Goal: Navigation & Orientation: Find specific page/section

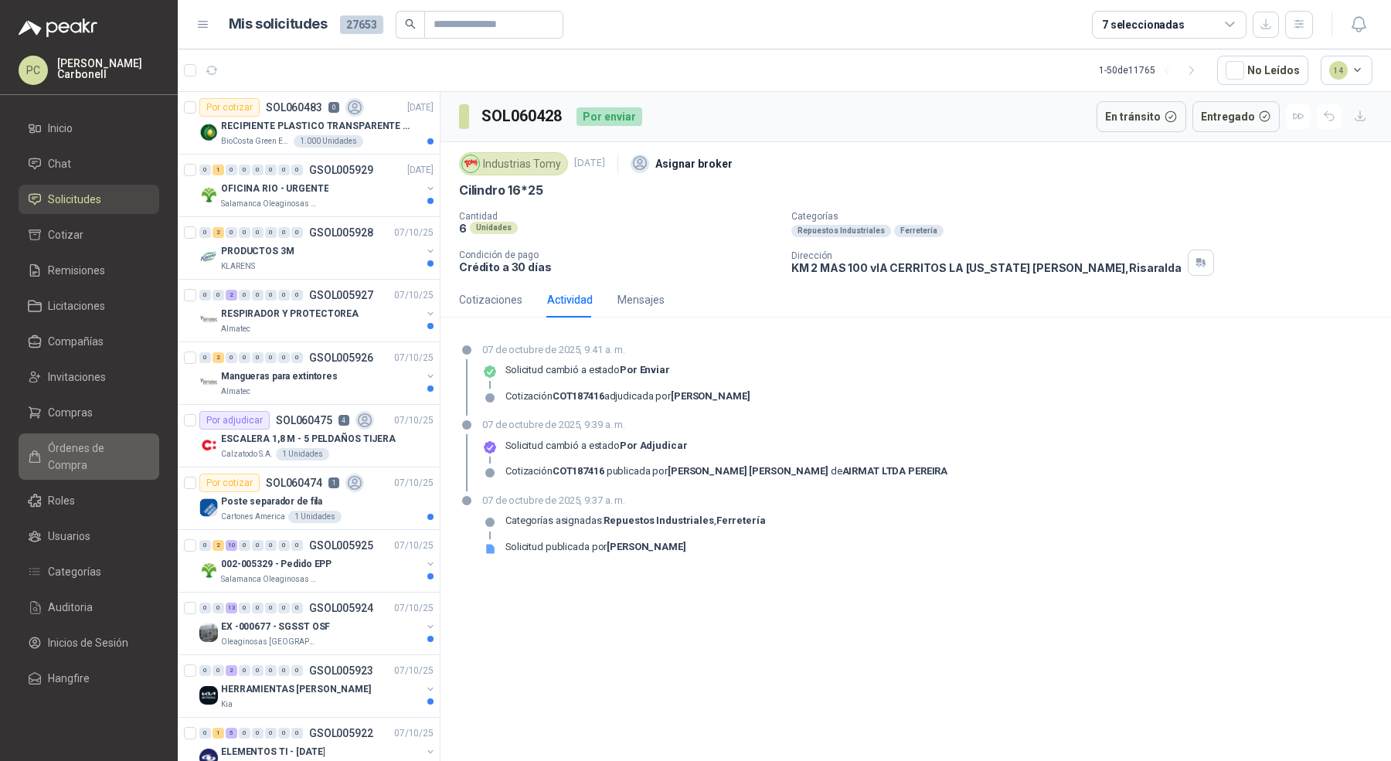
click at [104, 453] on span "Órdenes de Compra" at bounding box center [96, 457] width 97 height 34
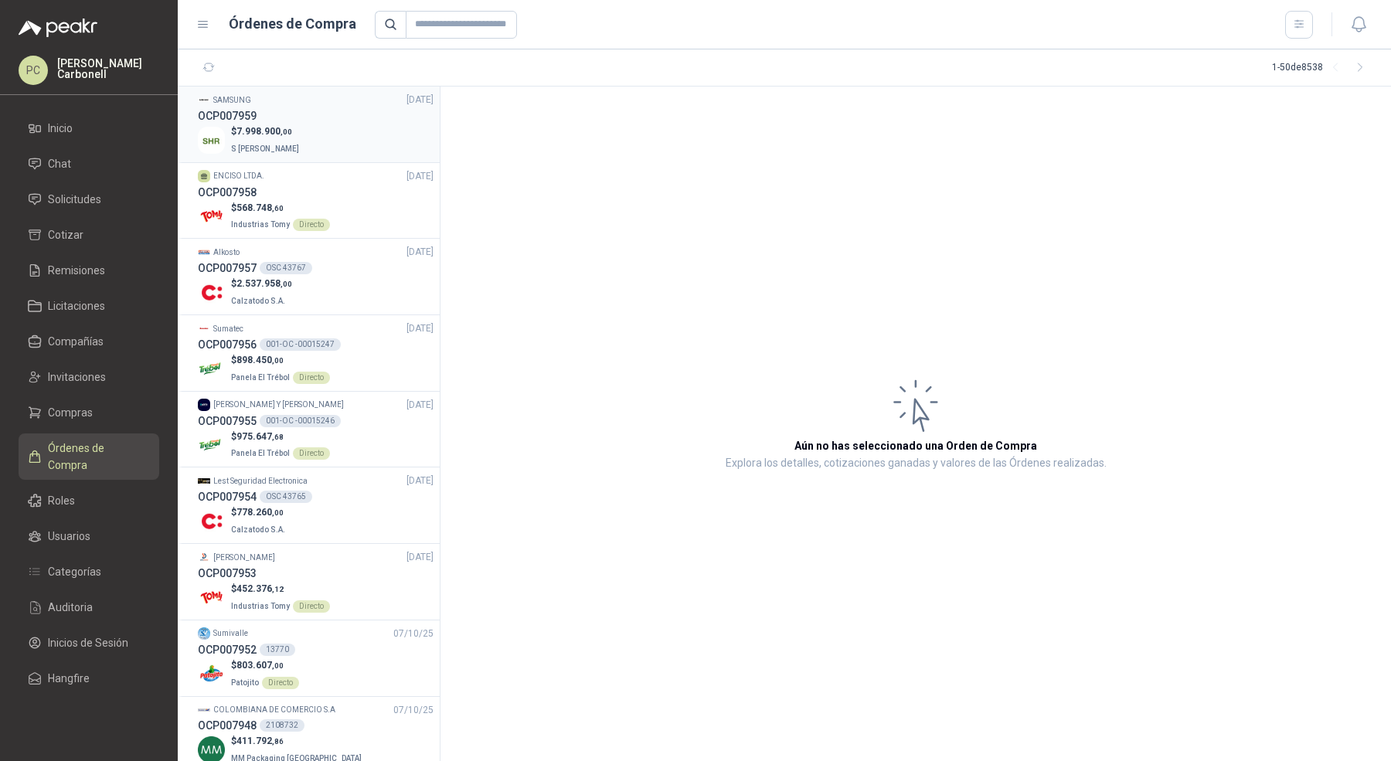
click at [337, 141] on div "$ 7.998.900 ,00 S [PERSON_NAME]" at bounding box center [316, 140] width 236 height 32
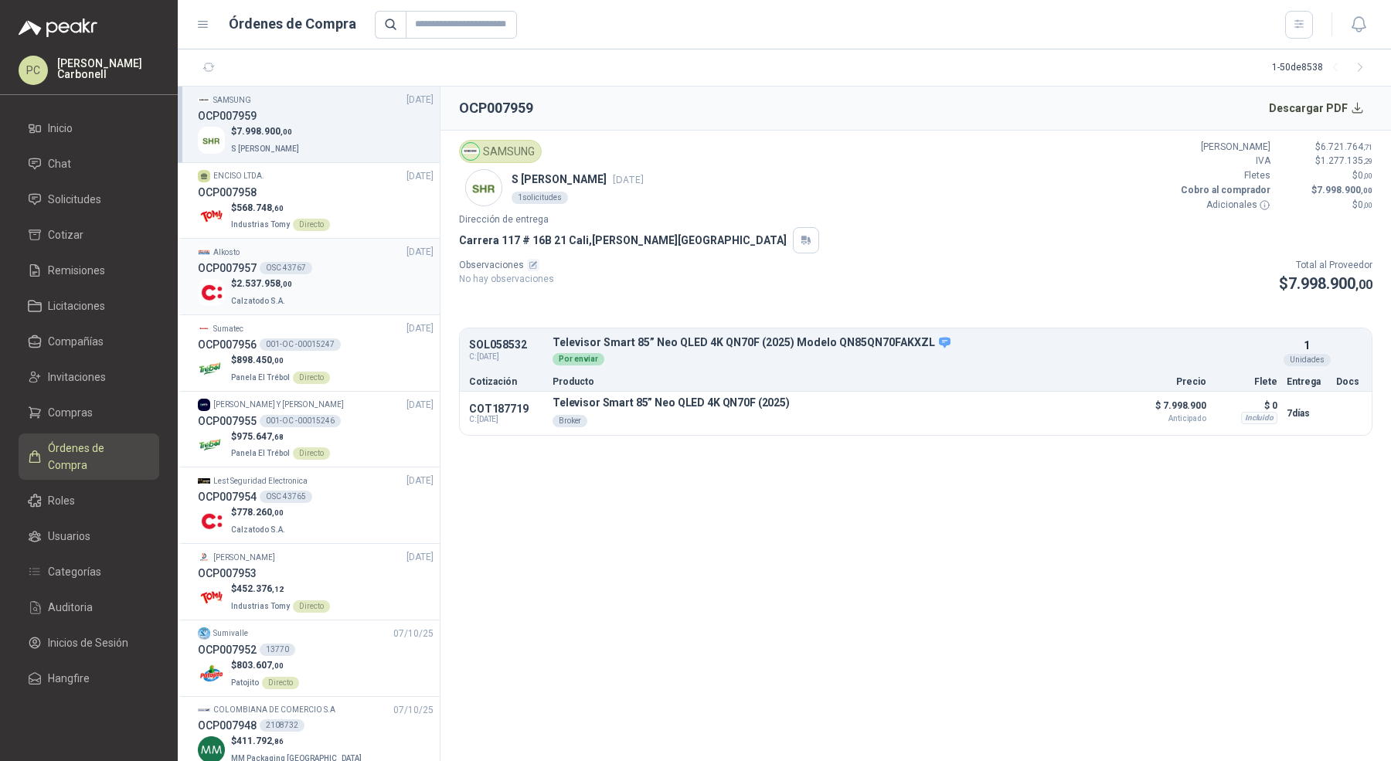
click at [331, 267] on div "OCP007957 OSC 43767" at bounding box center [316, 268] width 236 height 17
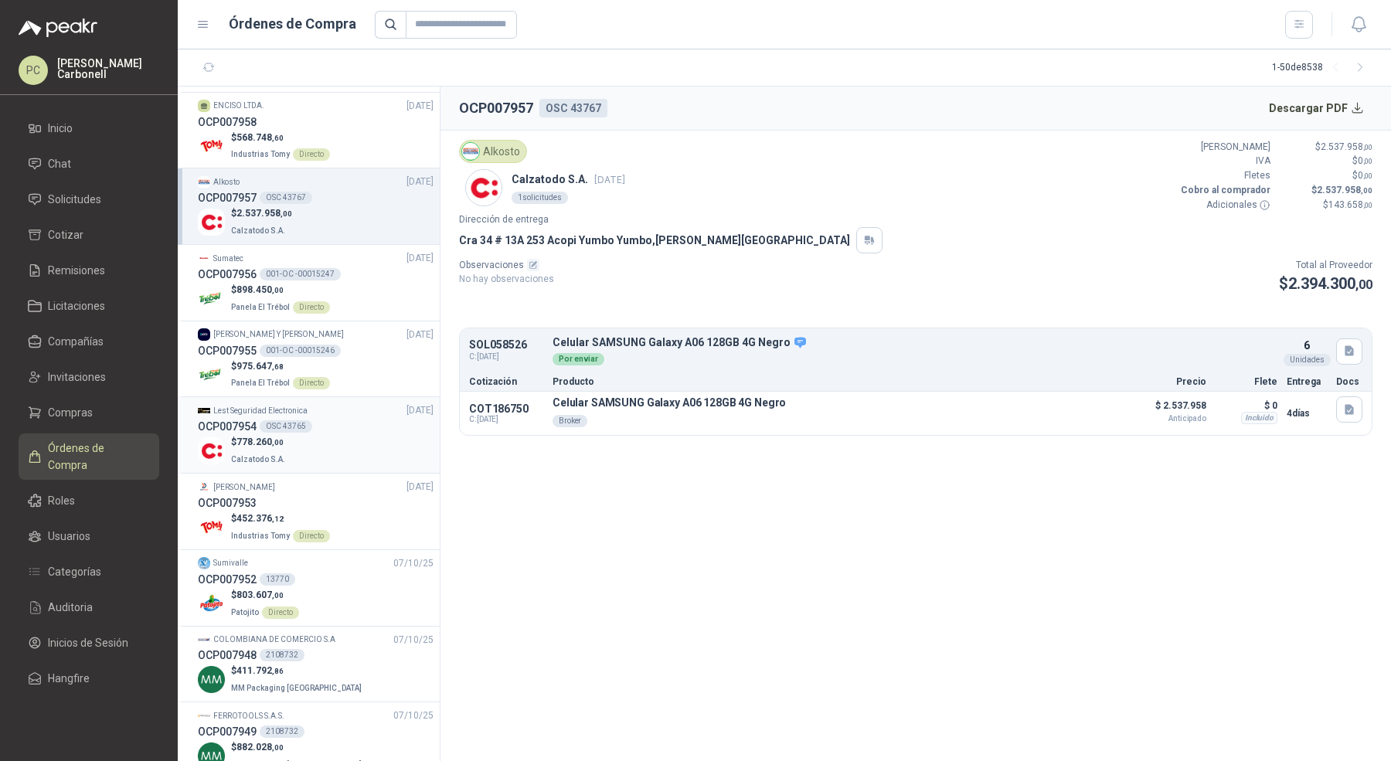
scroll to position [79, 0]
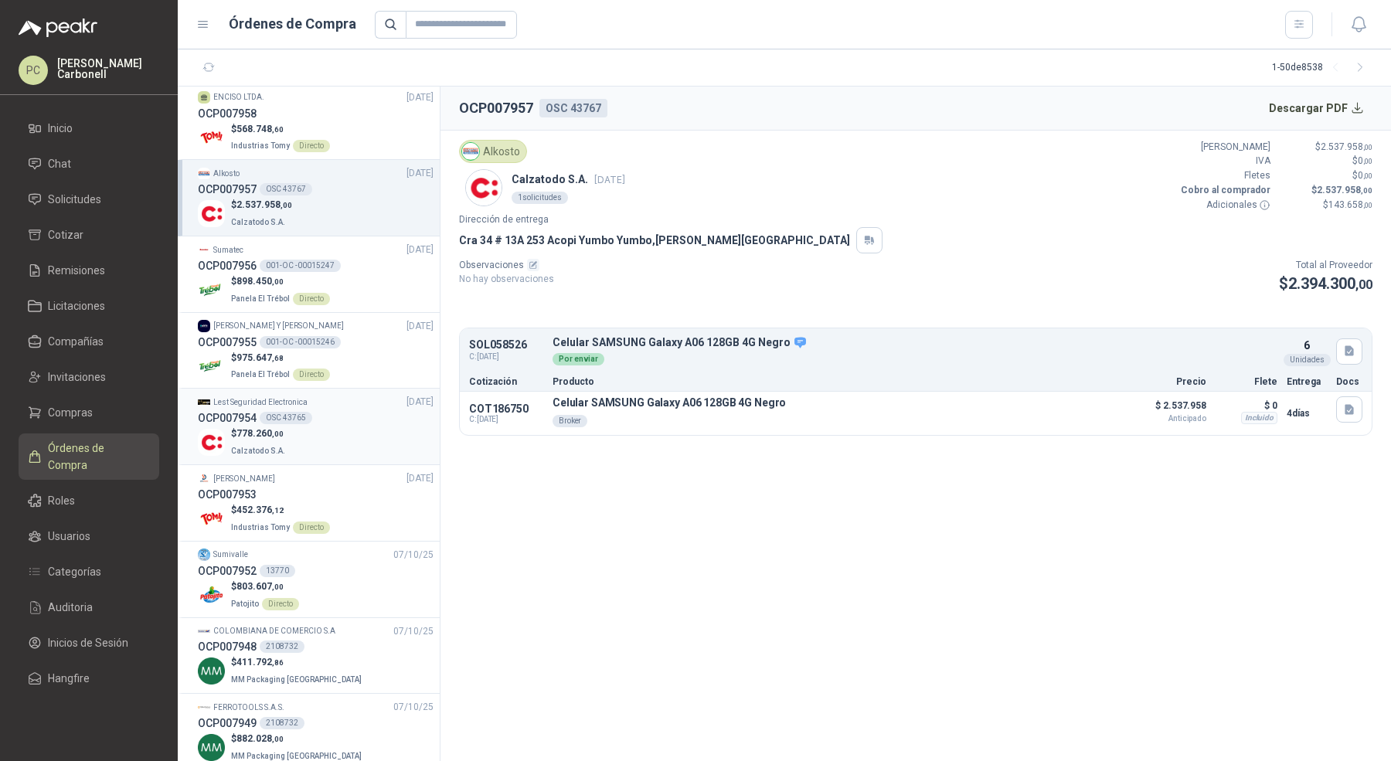
click at [375, 447] on div "$ 778.260 ,00 Calzatodo S.A." at bounding box center [316, 443] width 236 height 32
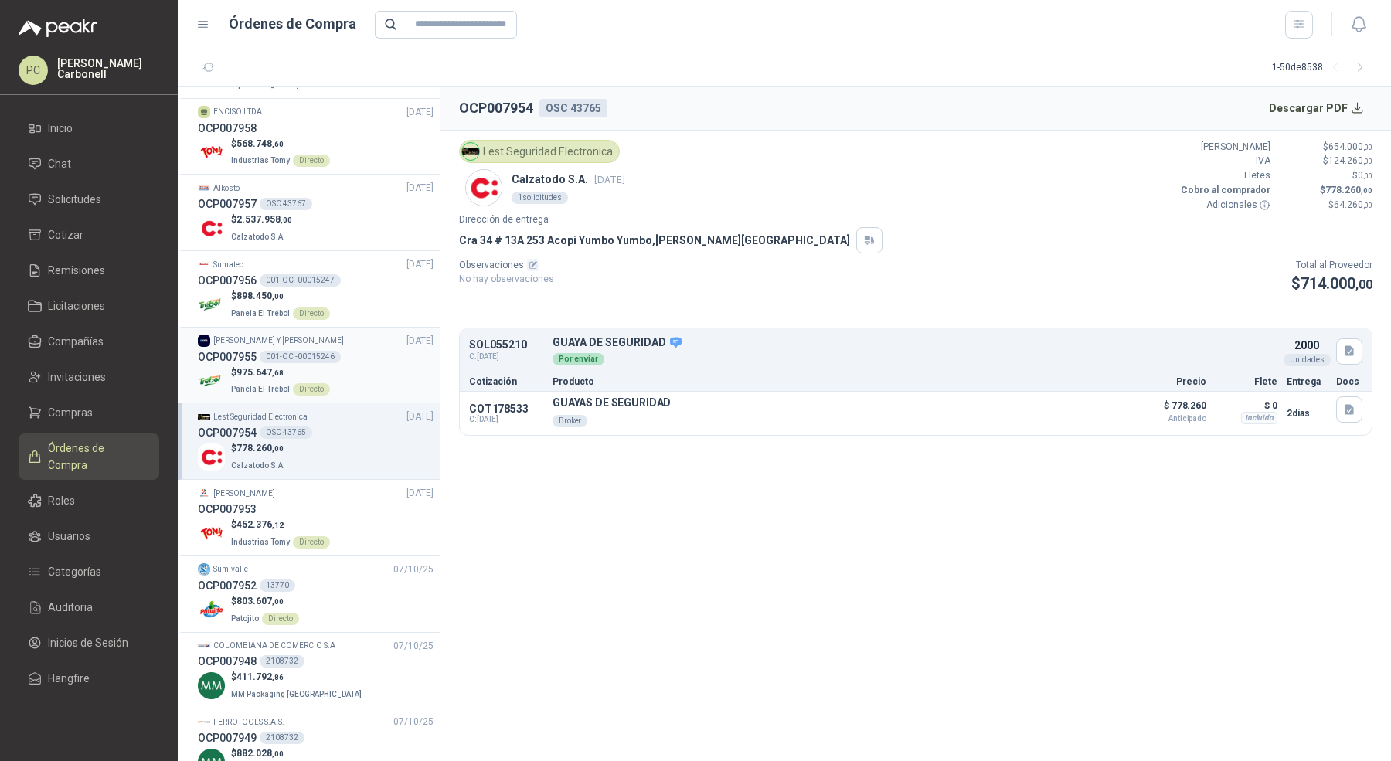
scroll to position [59, 0]
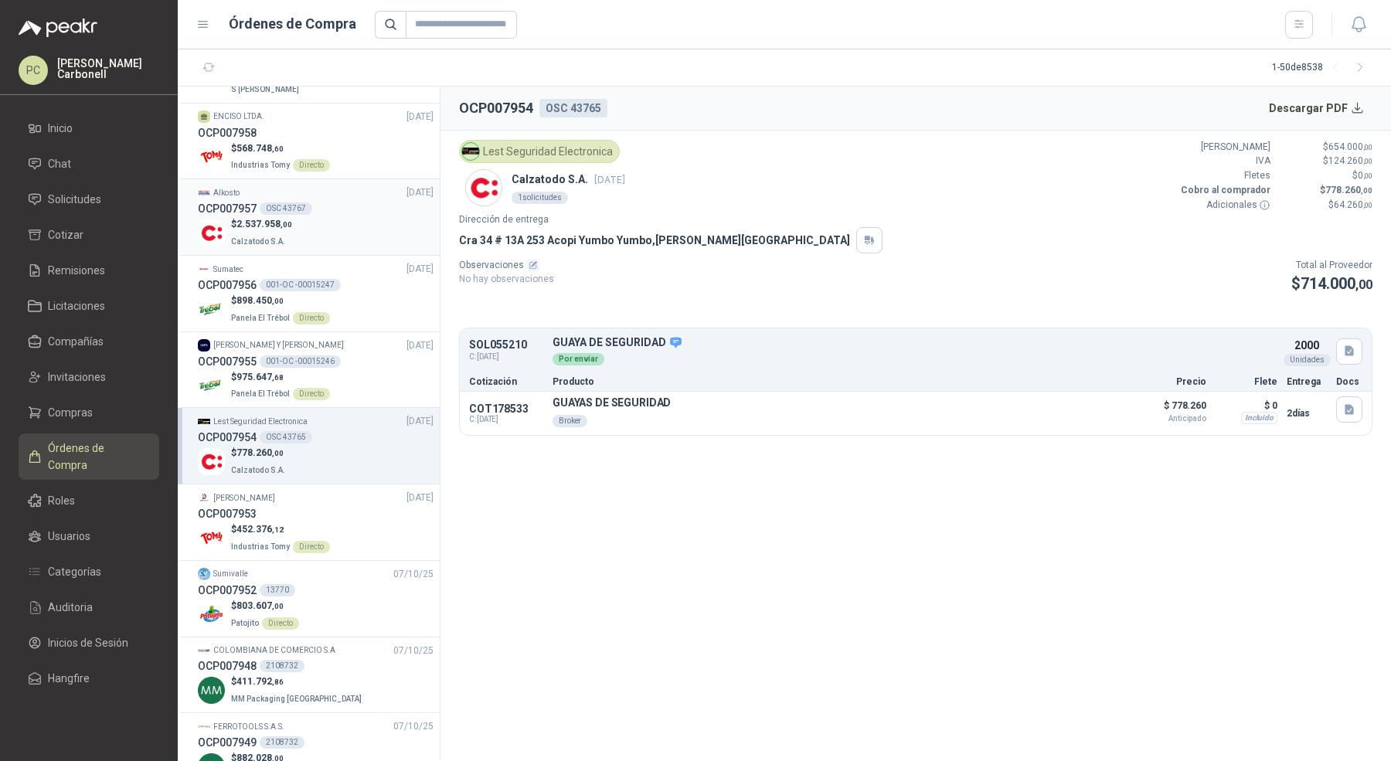
click at [378, 213] on div "OCP007957 OSC 43767" at bounding box center [316, 208] width 236 height 17
